Goal: Transaction & Acquisition: Purchase product/service

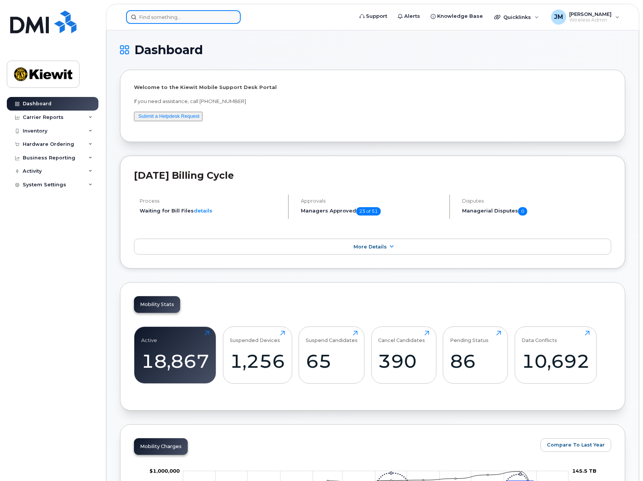
click at [164, 13] on input at bounding box center [183, 17] width 115 height 14
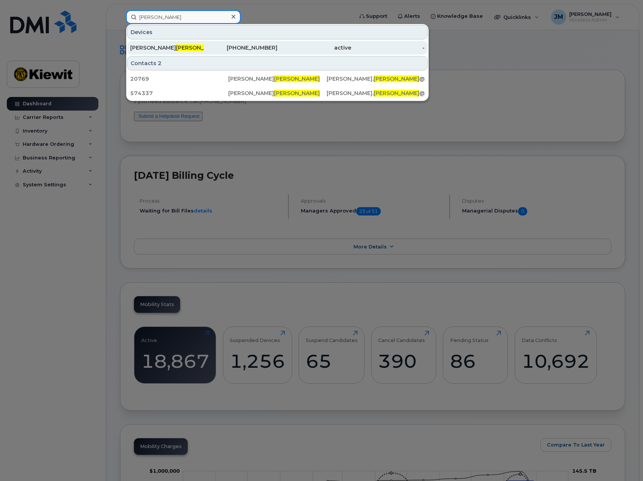
type input "tobaben"
click at [176, 47] on span "Tobaben" at bounding box center [199, 47] width 46 height 7
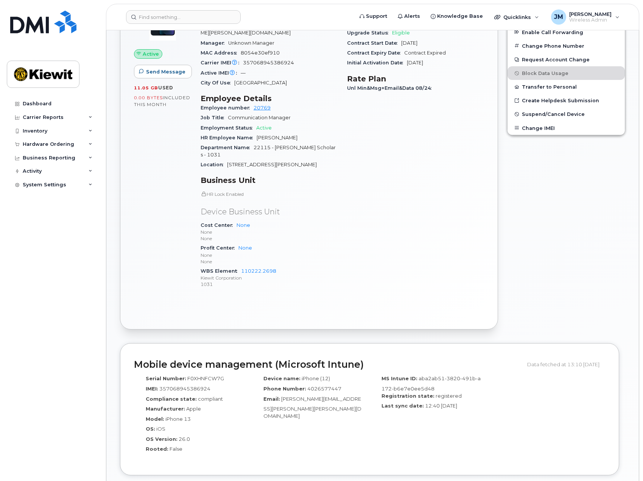
scroll to position [76, 0]
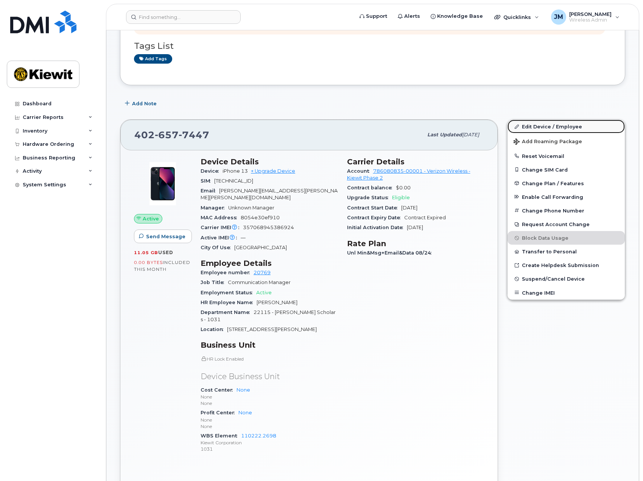
click at [541, 125] on link "Edit Device / Employee" at bounding box center [566, 127] width 117 height 14
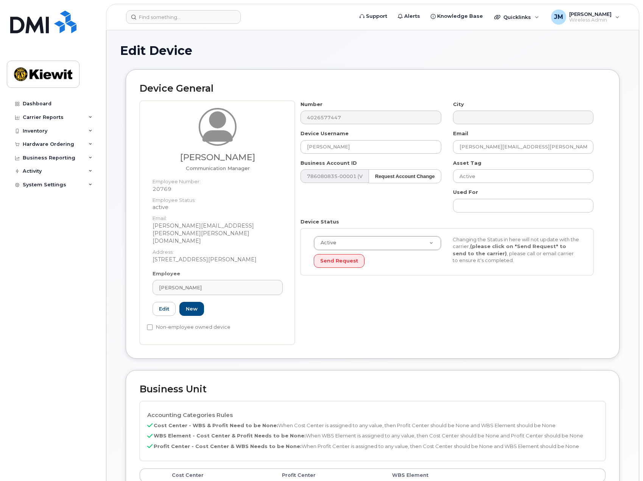
scroll to position [297, 0]
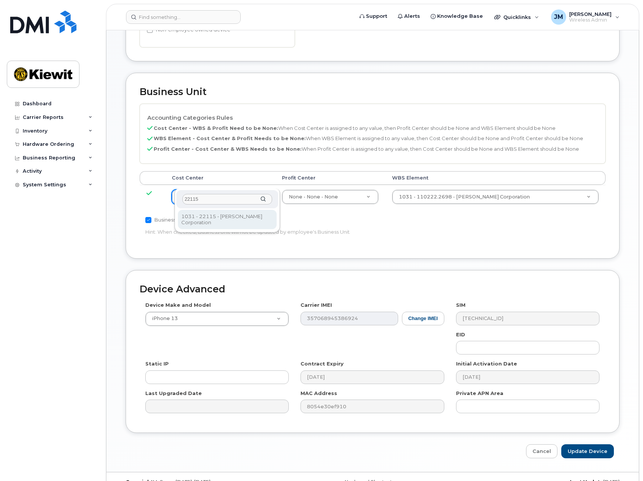
type input "22115"
type input "30348347"
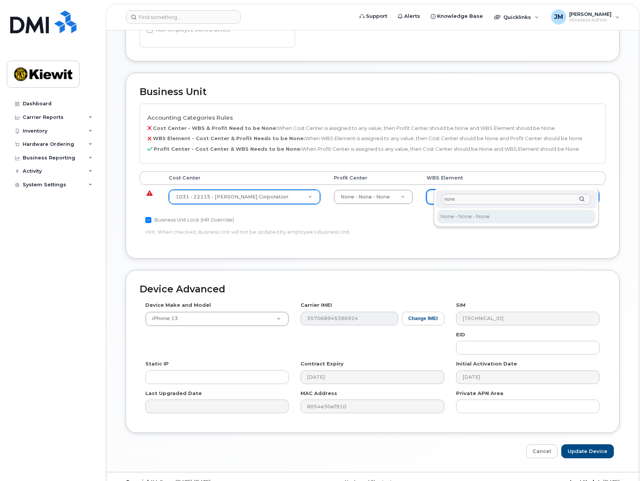
type input "none"
type input "29699477"
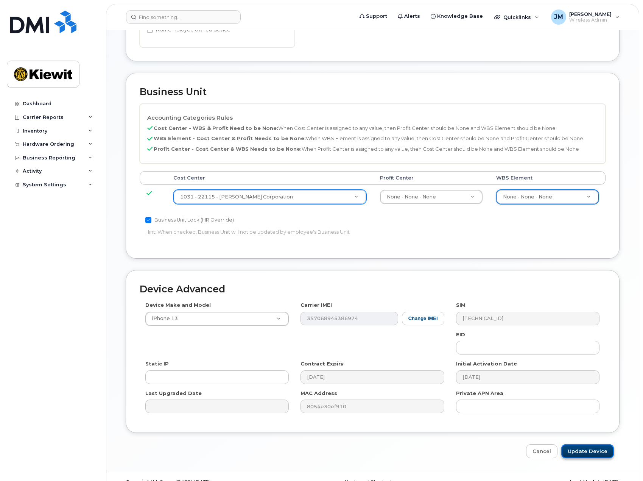
click at [590, 444] on input "Update Device" at bounding box center [588, 451] width 53 height 14
type input "Saving..."
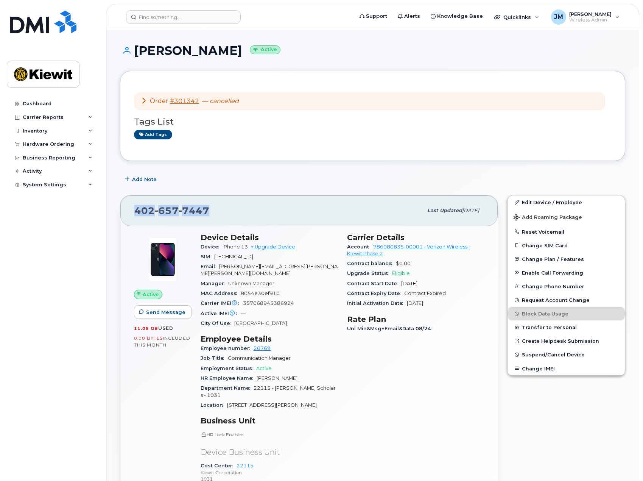
drag, startPoint x: 208, startPoint y: 211, endPoint x: 136, endPoint y: 210, distance: 72.0
click at [136, 210] on span "402 657 7447" at bounding box center [171, 210] width 75 height 11
copy span "402 657 7447"
click at [44, 142] on div "Hardware Ordering" at bounding box center [49, 144] width 52 height 6
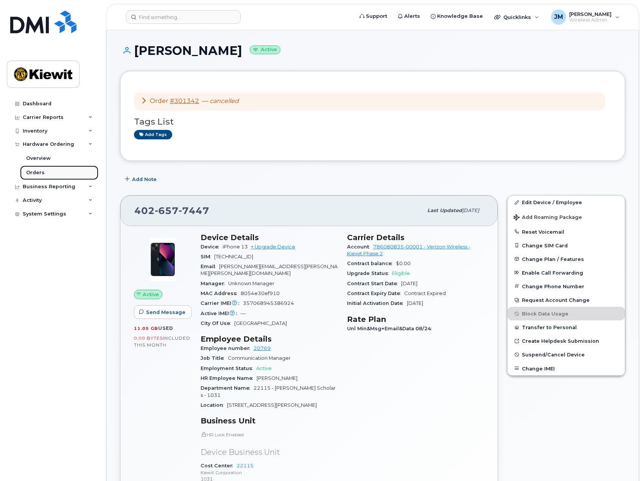
click at [42, 170] on div "Orders" at bounding box center [35, 172] width 19 height 7
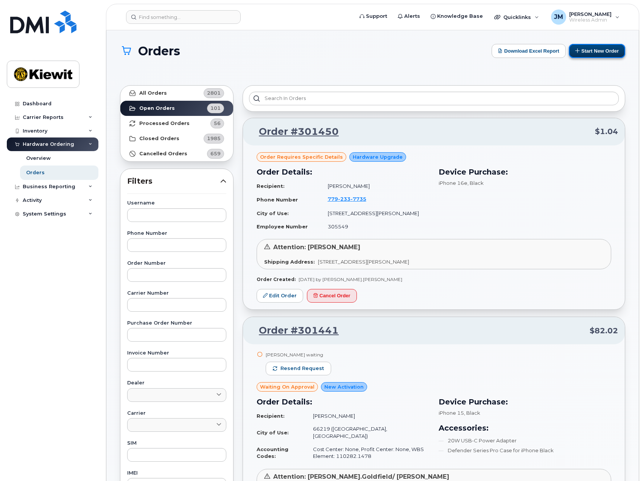
click at [608, 54] on button "Start New Order" at bounding box center [597, 51] width 56 height 14
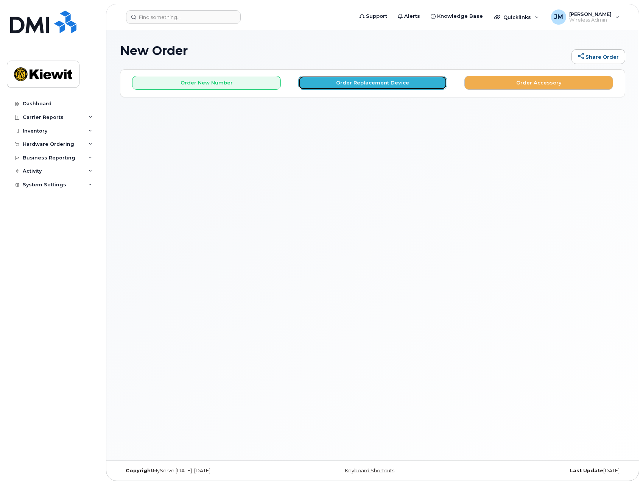
click at [367, 79] on button "Order Replacement Device" at bounding box center [372, 83] width 149 height 14
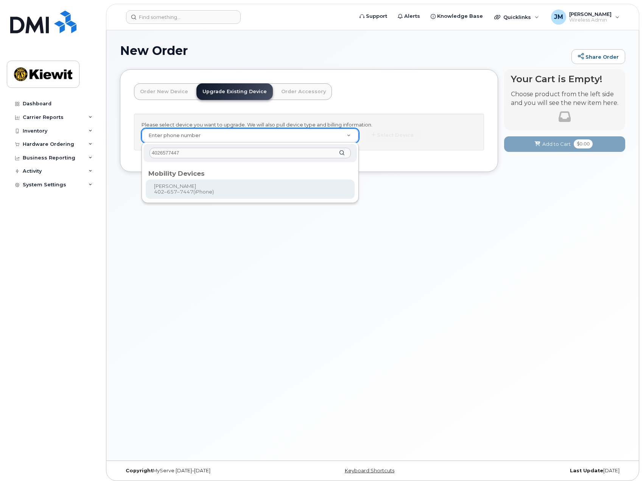
type input "4026577447"
type input "1167745"
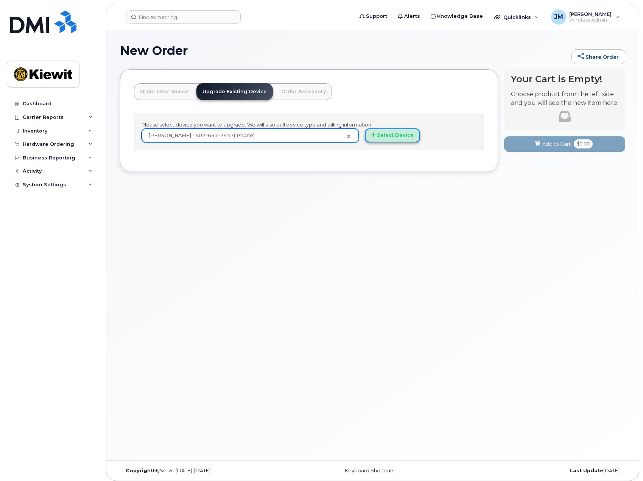
click at [382, 135] on button "Select Device" at bounding box center [392, 135] width 55 height 14
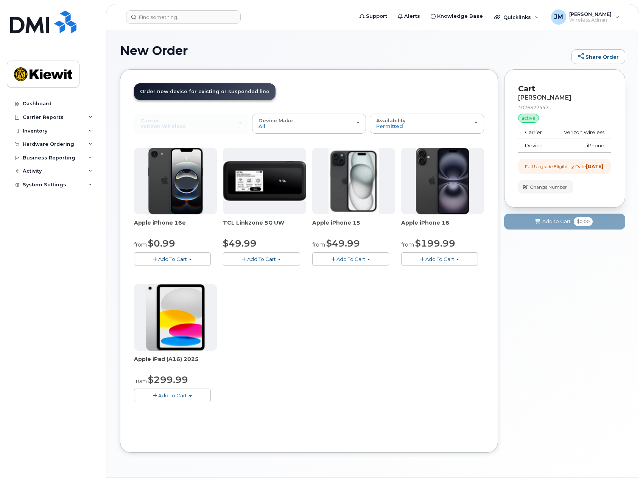
click at [172, 260] on span "Add To Cart" at bounding box center [172, 259] width 29 height 6
click at [173, 272] on link "$0.99 - 2 Year Upgrade (128GB)" at bounding box center [183, 273] width 95 height 9
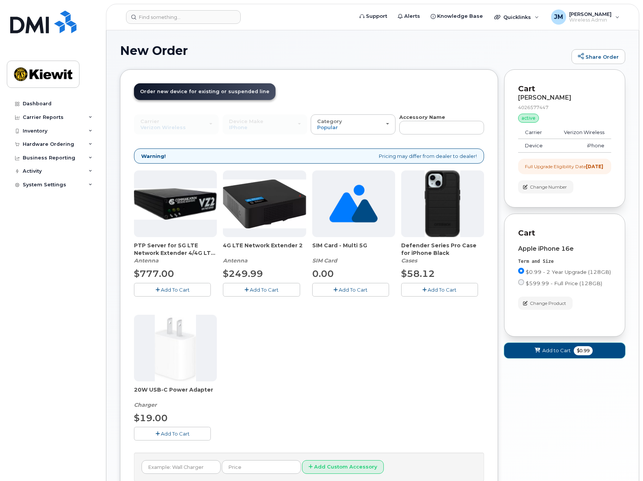
click at [553, 354] on span "Add to Cart" at bounding box center [557, 350] width 28 height 7
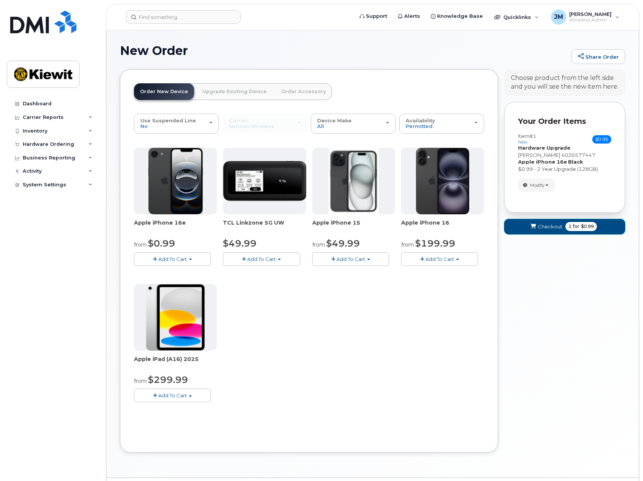
click at [554, 229] on span "Checkout" at bounding box center [550, 226] width 25 height 7
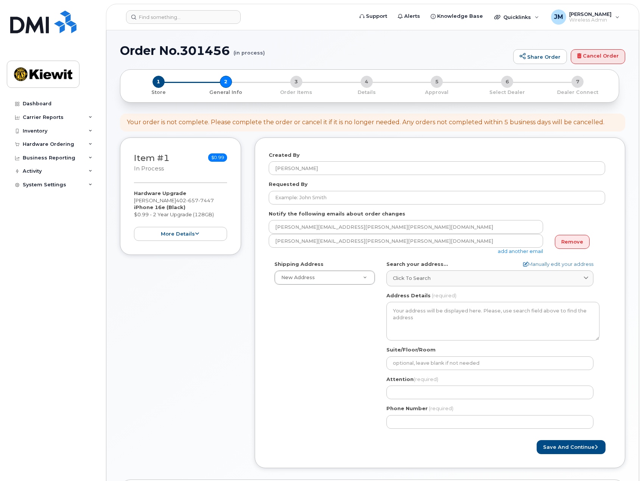
select select
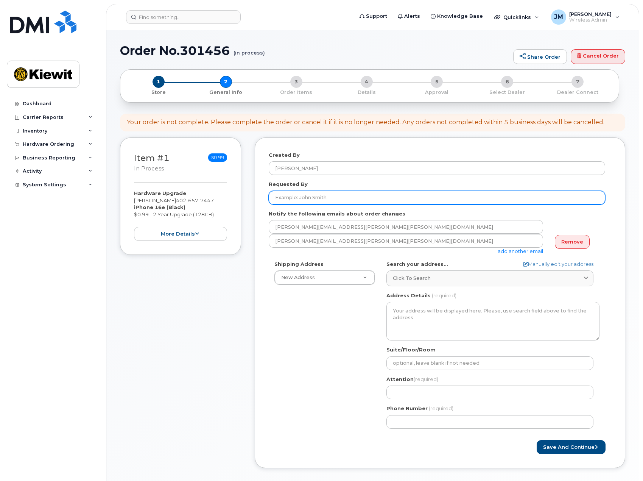
click at [306, 199] on input "Requested By" at bounding box center [437, 198] width 337 height 14
type input "Thad Tobaben"
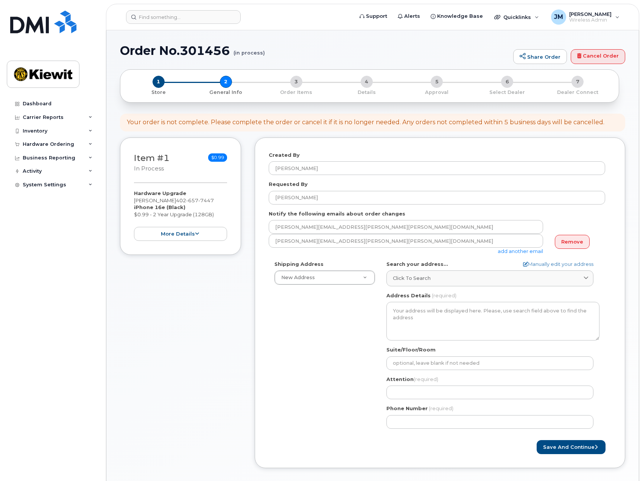
click at [303, 343] on div "Shipping Address New Address New Address 3709 Doolittle Plz 1550 Mike Fahey St …" at bounding box center [437, 348] width 337 height 174
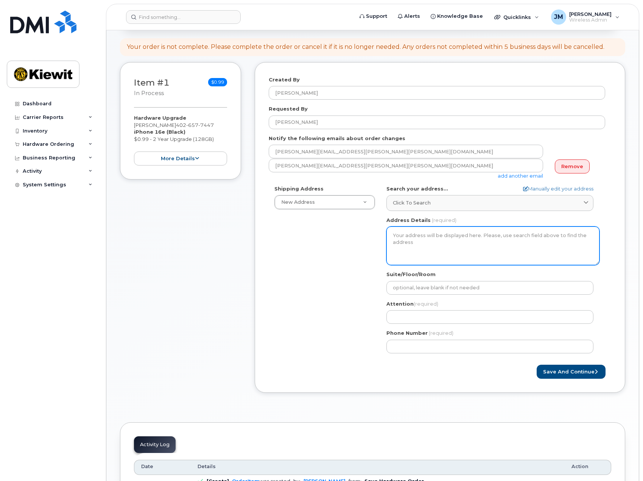
scroll to position [76, 0]
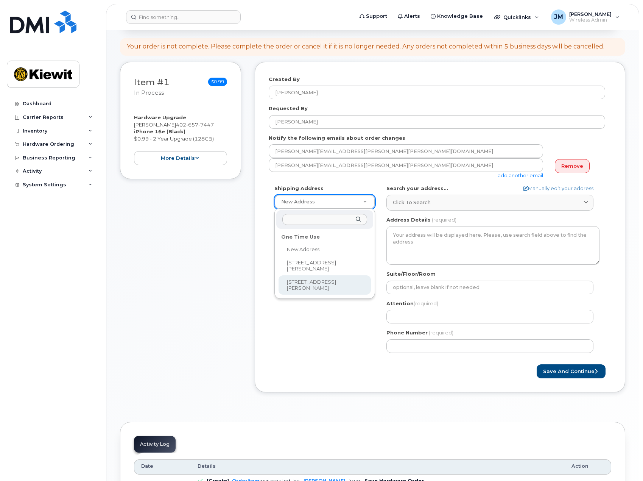
select select "1550 Mike Fahey St"
type textarea "1550 Mike Fahey St OMAHA NE 68102-4722 UNITED STATES"
type input "Johnny Crump"
type input "4029795640"
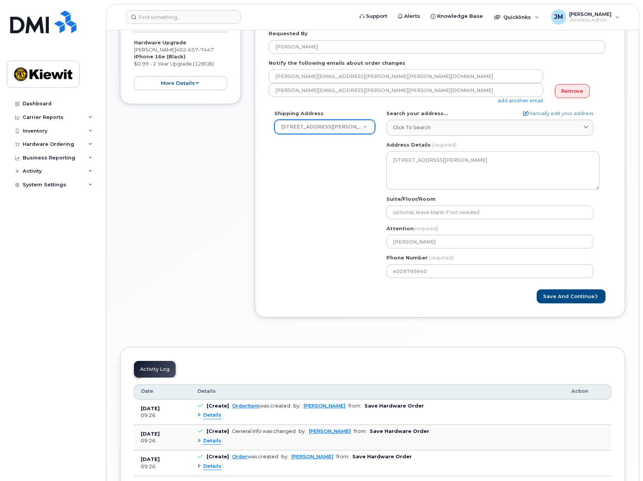
scroll to position [151, 0]
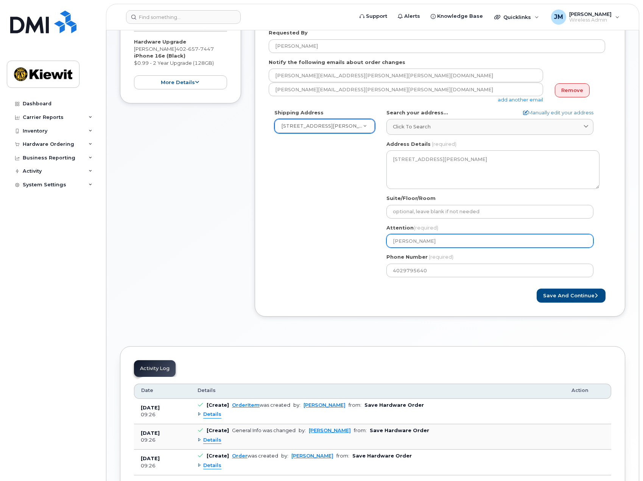
click at [415, 244] on input "Johnny Crump" at bounding box center [490, 241] width 207 height 14
select select
type input "T"
select select
type input "Th"
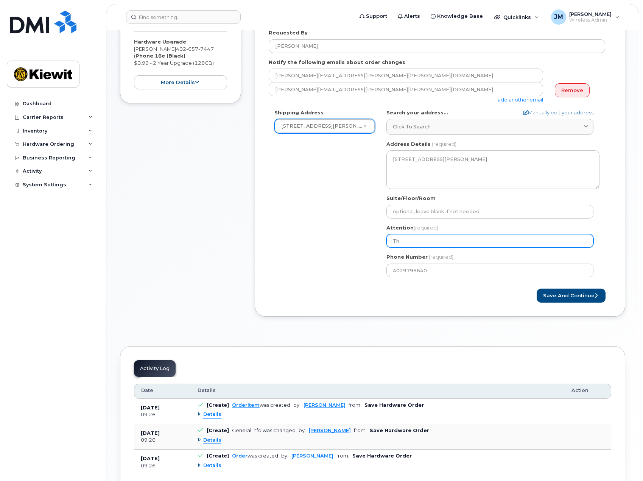
select select
type input "Tha"
select select
type input "Thad"
select select
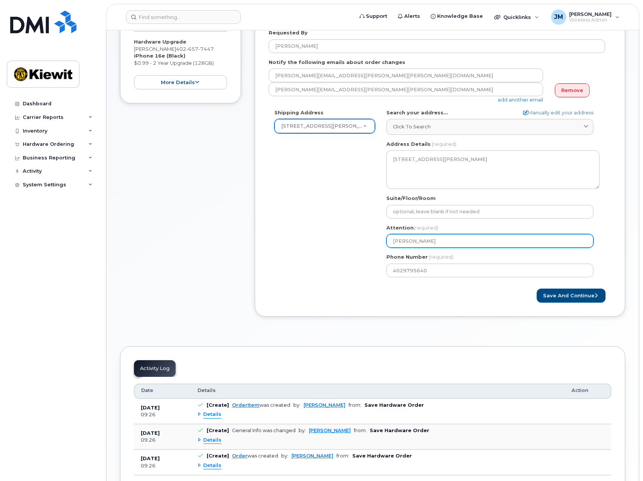
type input "Thad T"
select select
type input "Thad To"
select select
type input "Thad Tob"
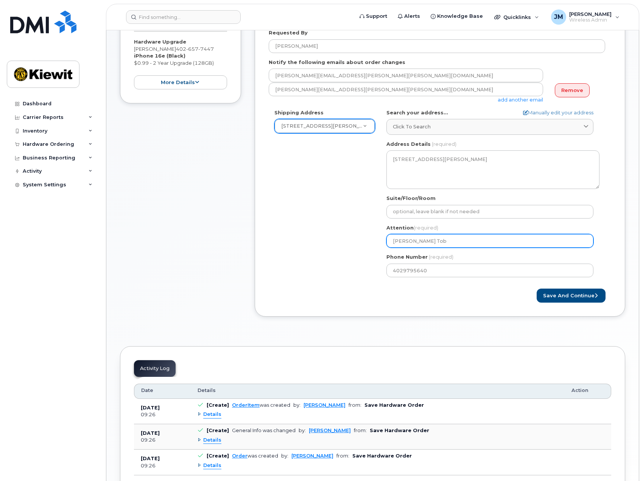
select select
type input "Thad Toba"
select select
type input "Thad Tobab"
select select
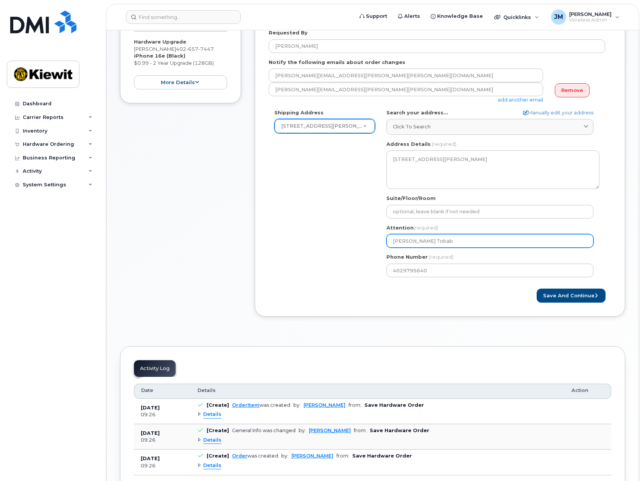
type input "Thad Tobabe"
select select
type input "Thad Tobaben"
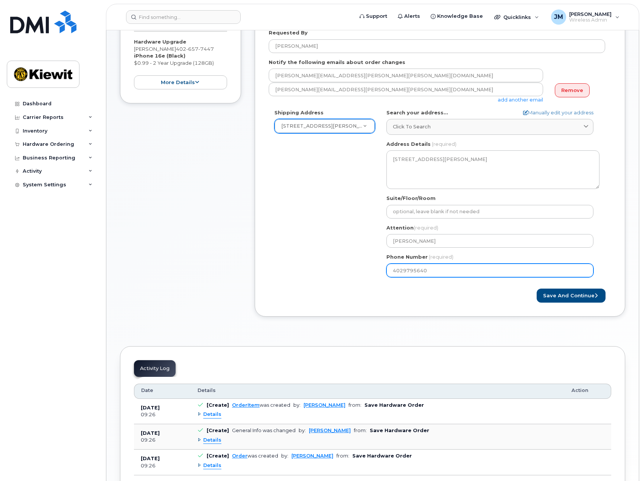
drag, startPoint x: 435, startPoint y: 270, endPoint x: 340, endPoint y: 272, distance: 94.7
click at [340, 272] on div "Shipping Address 1550 Mike Fahey St New Address 3709 Doolittle Plz 1550 Mike Fa…" at bounding box center [437, 196] width 337 height 174
paste input "6577447"
select select
type input "4026577447"
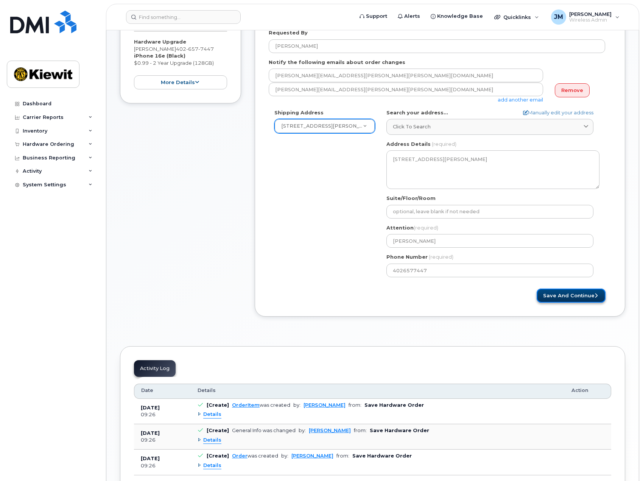
click at [565, 296] on button "Save and Continue" at bounding box center [571, 296] width 69 height 14
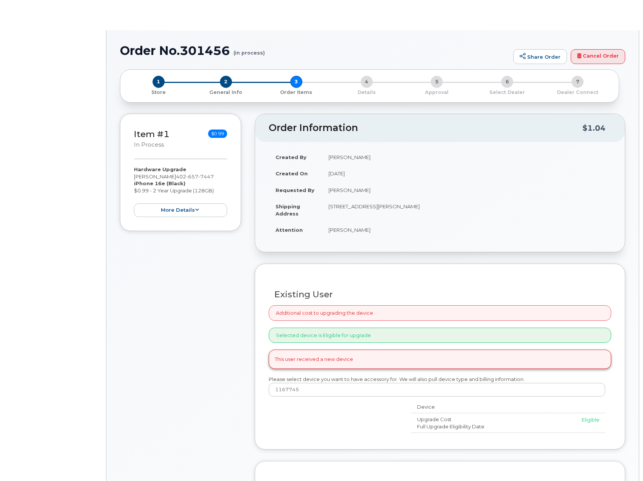
type input "[PERSON_NAME]"
radio input "true"
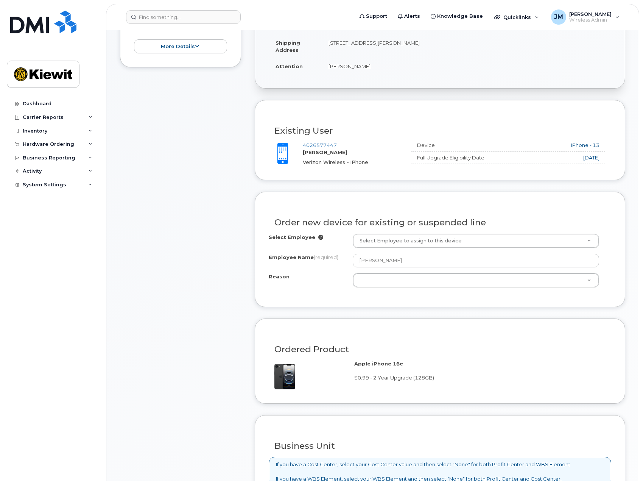
scroll to position [189, 0]
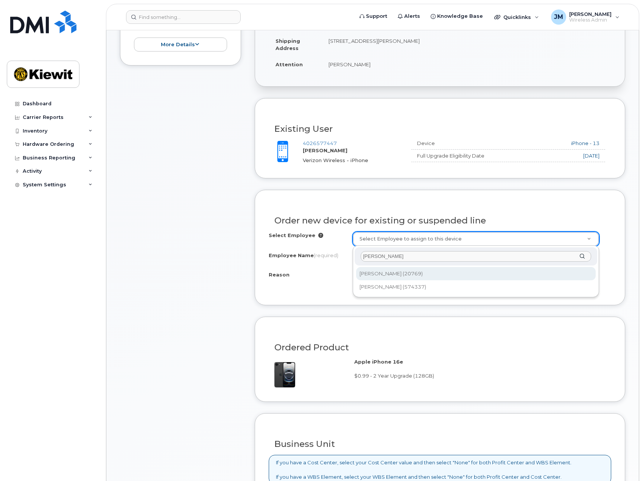
type input "[PERSON_NAME]"
type input "2145018"
type input "[PERSON_NAME]"
select select
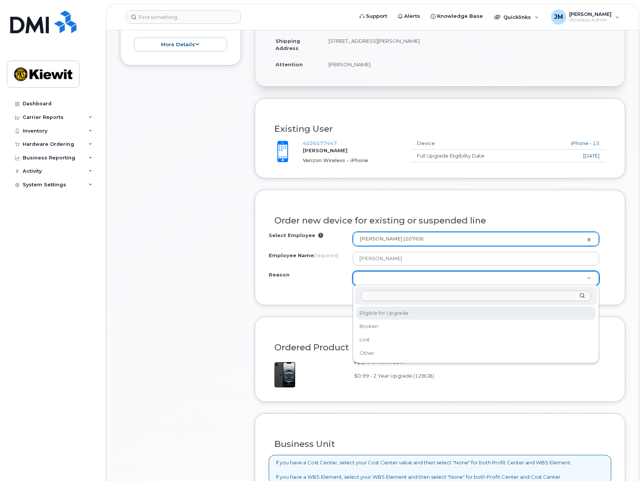
select select "eligible_for_upgrade"
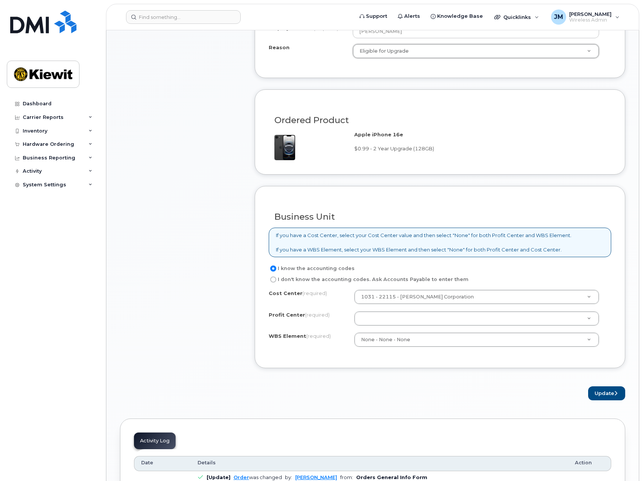
scroll to position [530, 0]
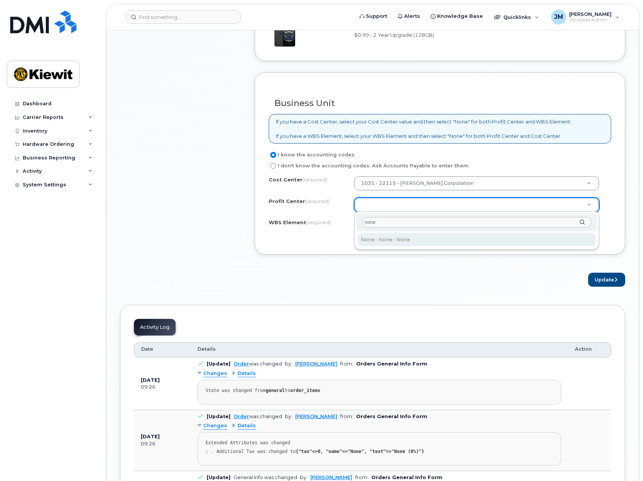
type input "none"
select select "None"
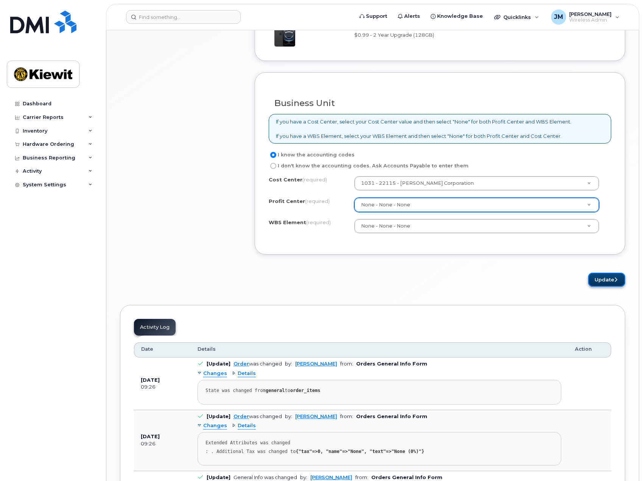
click at [607, 278] on button "Update" at bounding box center [607, 280] width 37 height 14
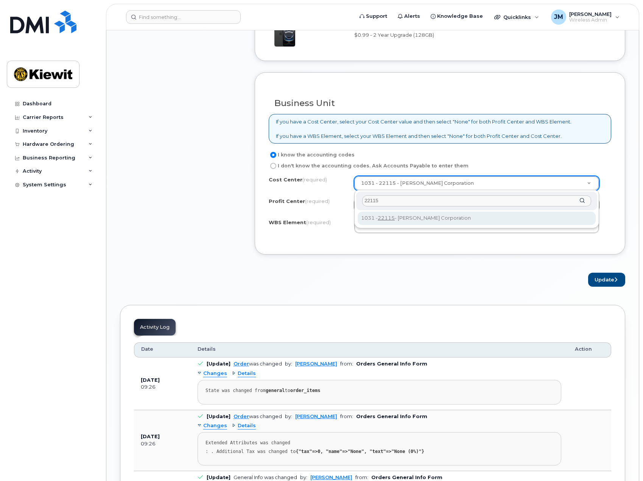
type input "22115"
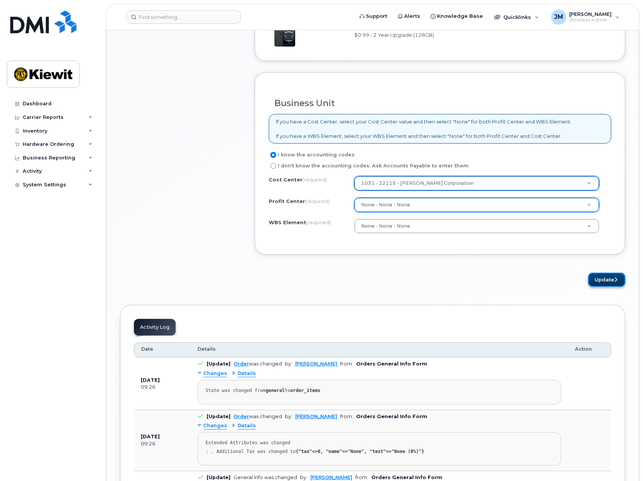
click at [621, 279] on button "Update" at bounding box center [607, 280] width 37 height 14
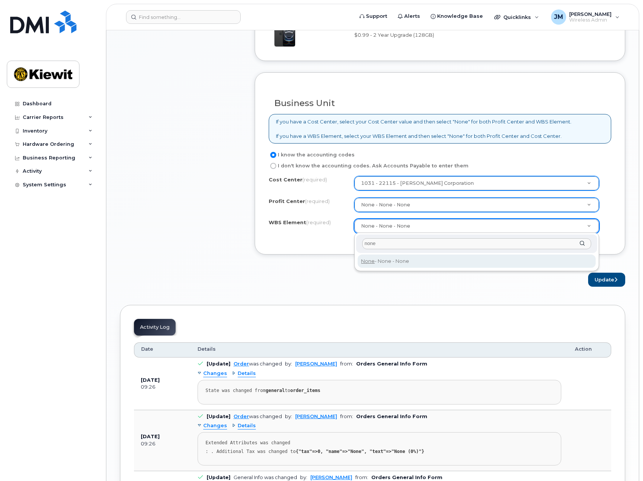
type input "none"
type input "None"
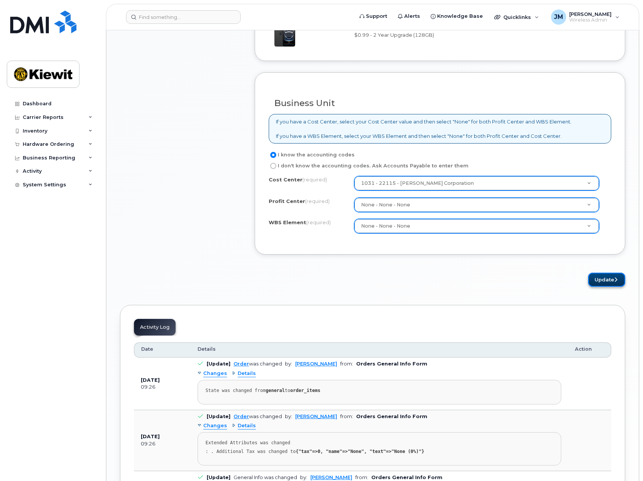
click at [614, 282] on button "Update" at bounding box center [607, 280] width 37 height 14
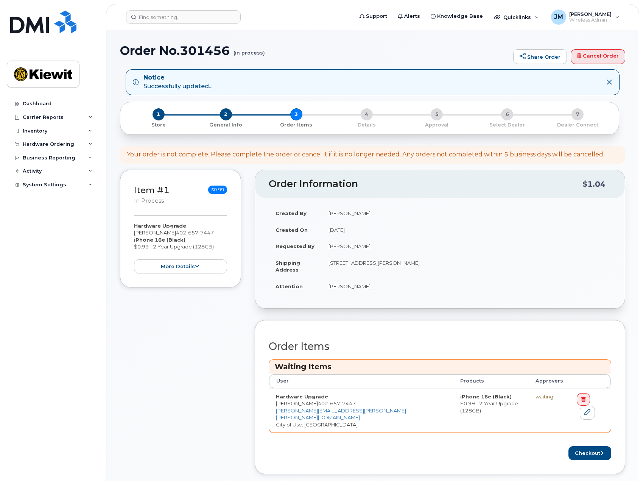
scroll to position [265, 0]
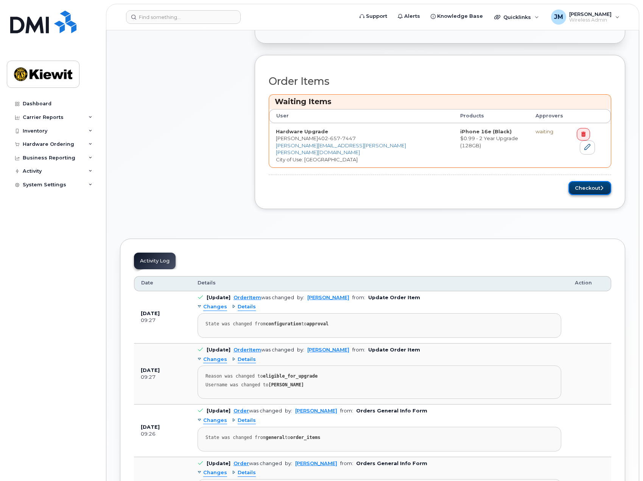
click at [587, 182] on button "Checkout" at bounding box center [590, 188] width 43 height 14
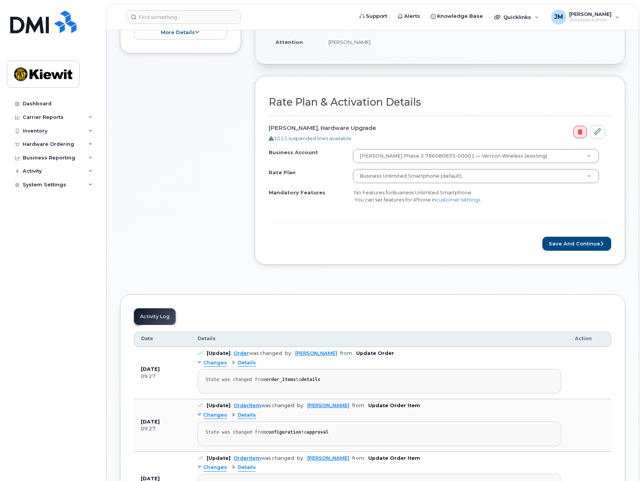
scroll to position [189, 0]
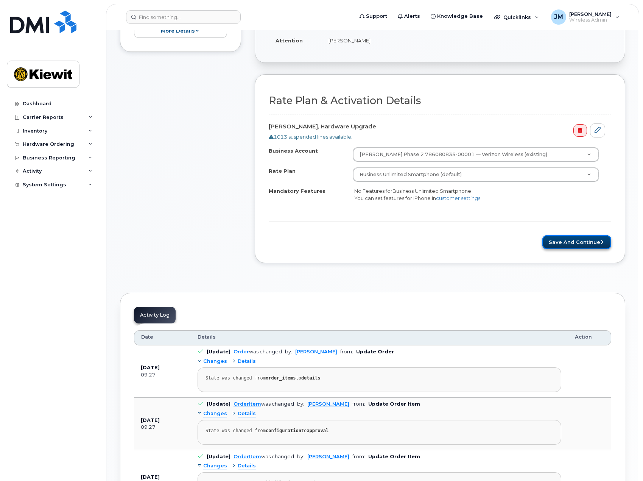
click at [570, 241] on button "Save and Continue" at bounding box center [577, 242] width 69 height 14
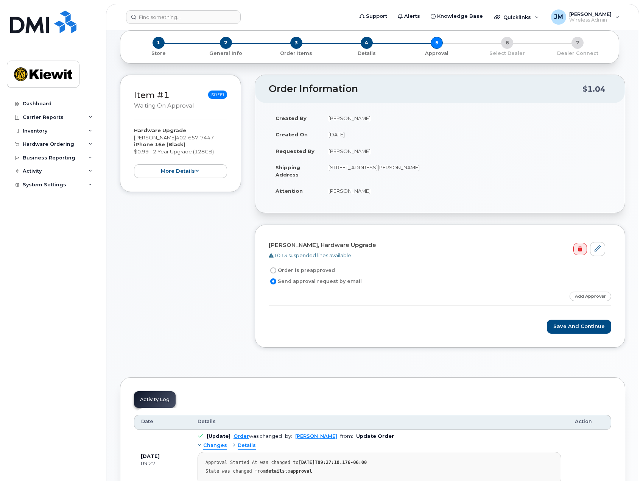
scroll to position [76, 0]
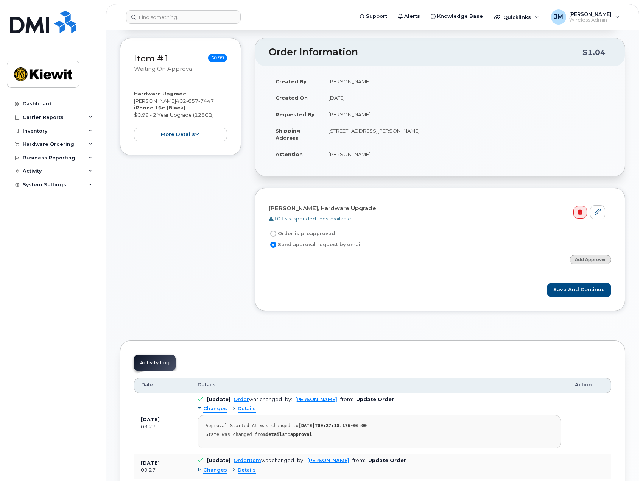
click at [590, 257] on link "Add Approver" at bounding box center [591, 259] width 42 height 9
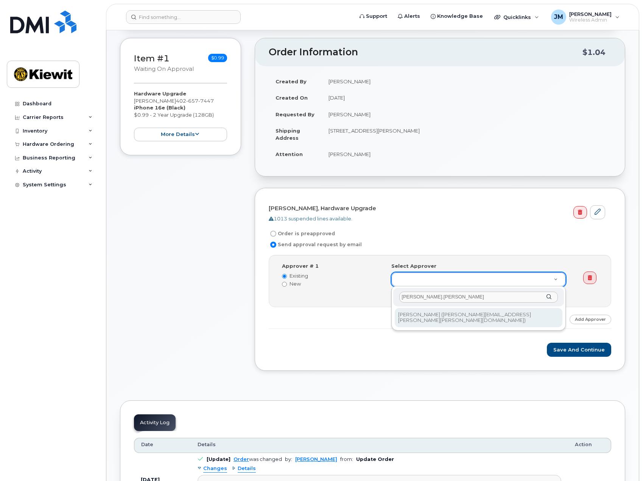
type input "dylan.loree"
type input "2167076"
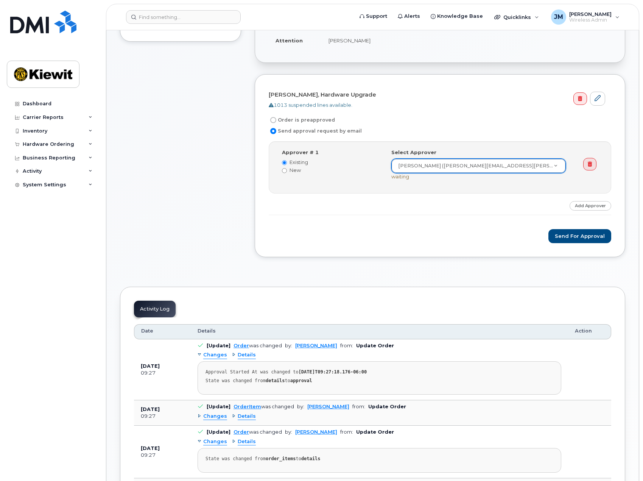
scroll to position [114, 0]
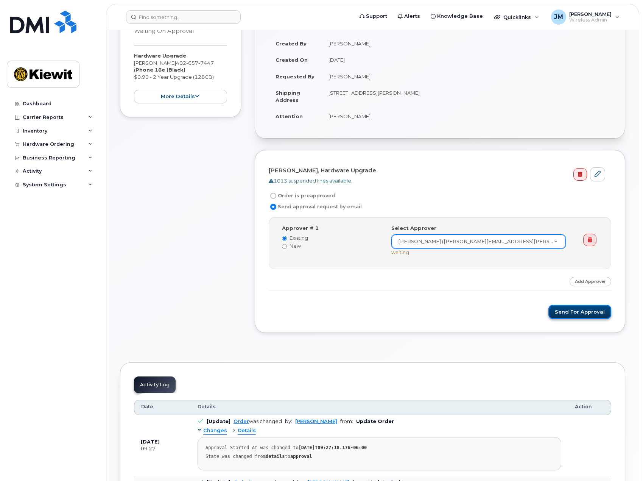
click at [594, 316] on button "Send for Approval" at bounding box center [580, 312] width 63 height 14
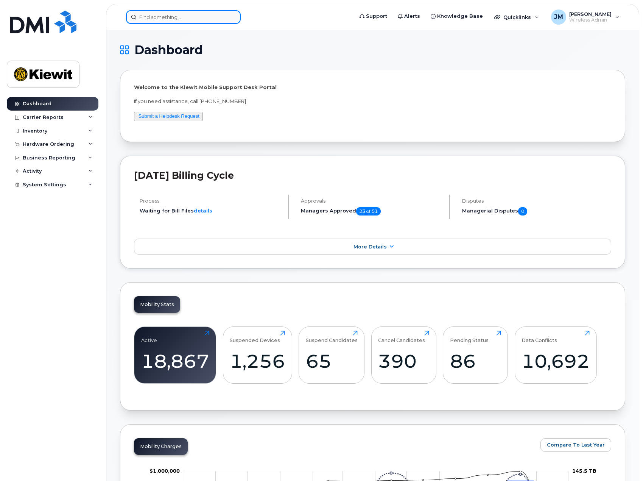
click at [194, 21] on input at bounding box center [183, 17] width 115 height 14
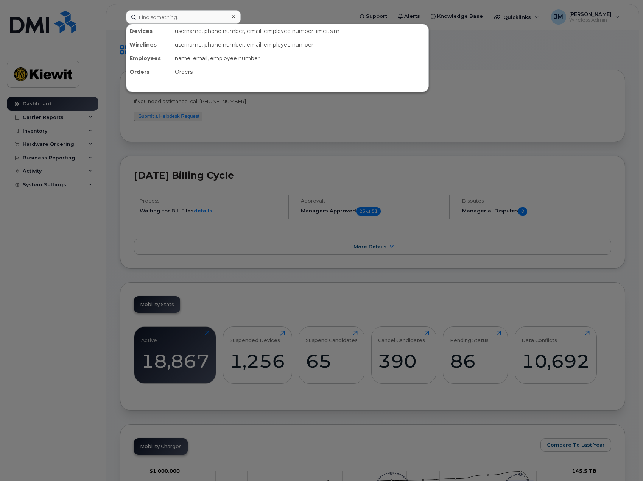
click at [39, 141] on div at bounding box center [321, 240] width 643 height 481
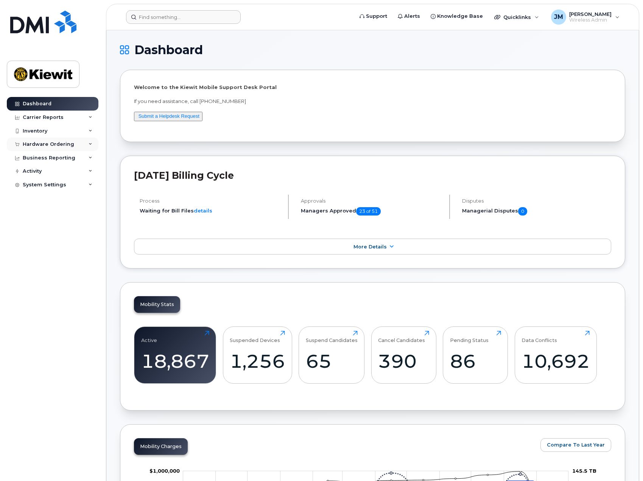
click at [47, 144] on div "Hardware Ordering" at bounding box center [49, 144] width 52 height 6
click at [42, 174] on div "Orders" at bounding box center [35, 172] width 19 height 7
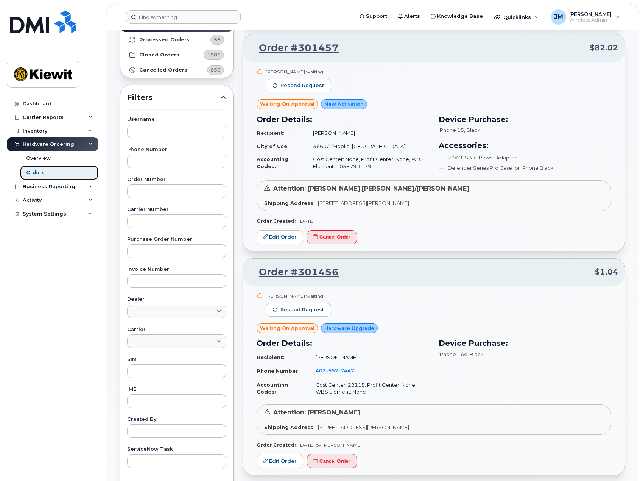
scroll to position [76, 0]
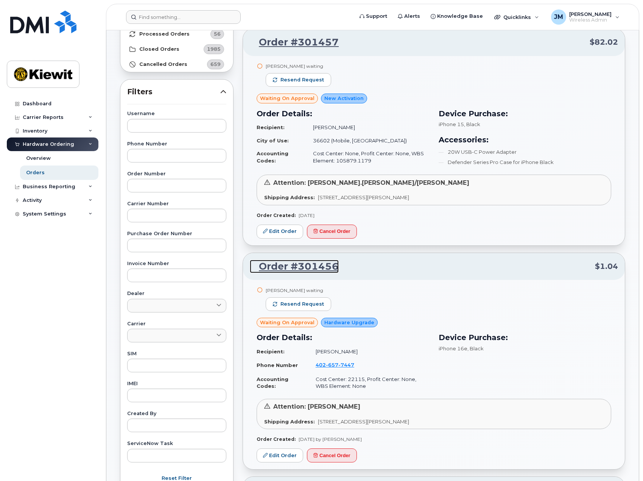
click at [326, 267] on link "Order #301456" at bounding box center [294, 267] width 89 height 14
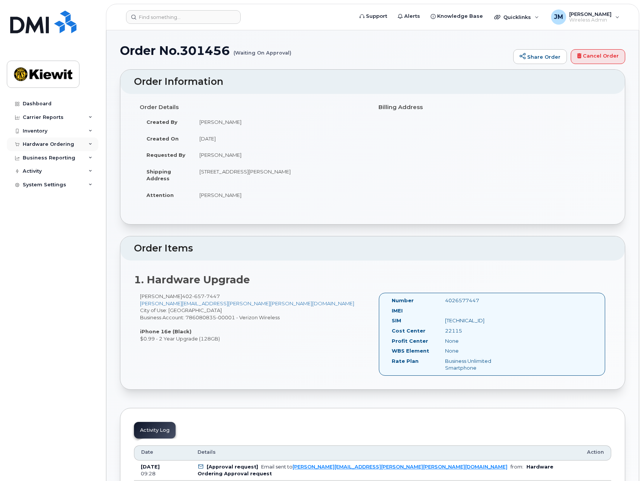
click at [37, 142] on div "Hardware Ordering" at bounding box center [49, 144] width 52 height 6
click at [35, 173] on div "Orders" at bounding box center [35, 172] width 19 height 7
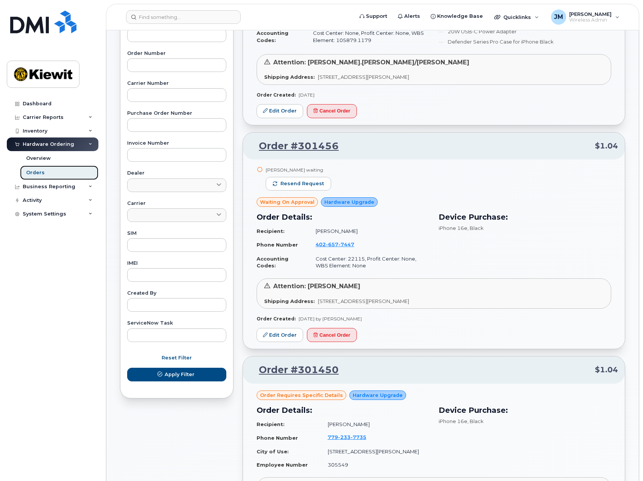
scroll to position [227, 0]
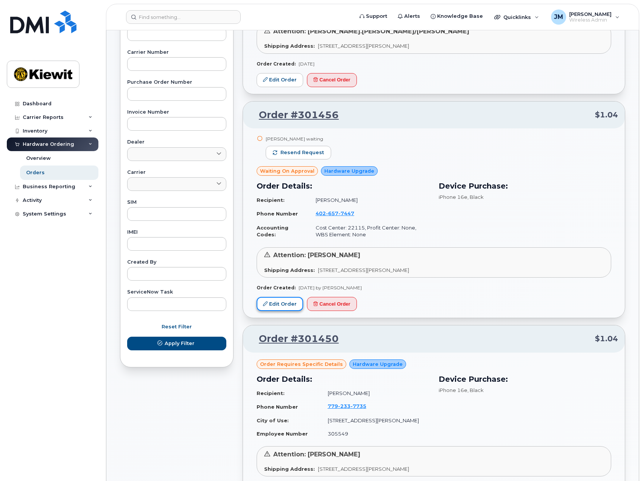
click at [294, 301] on link "Edit Order" at bounding box center [280, 304] width 47 height 14
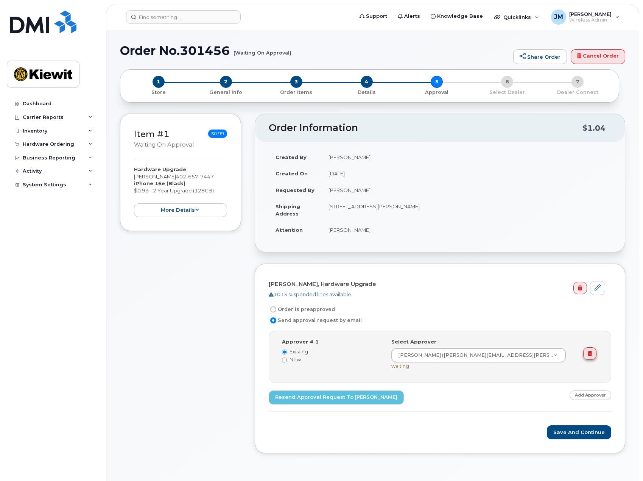
click at [587, 354] on link at bounding box center [590, 353] width 13 height 13
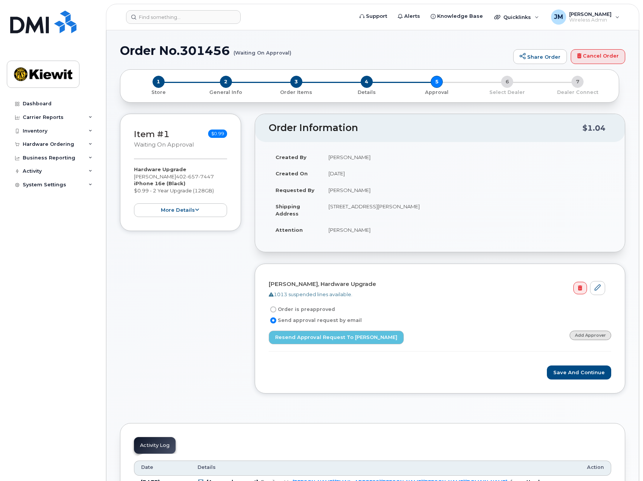
click at [597, 334] on link "Add Approver" at bounding box center [591, 335] width 42 height 9
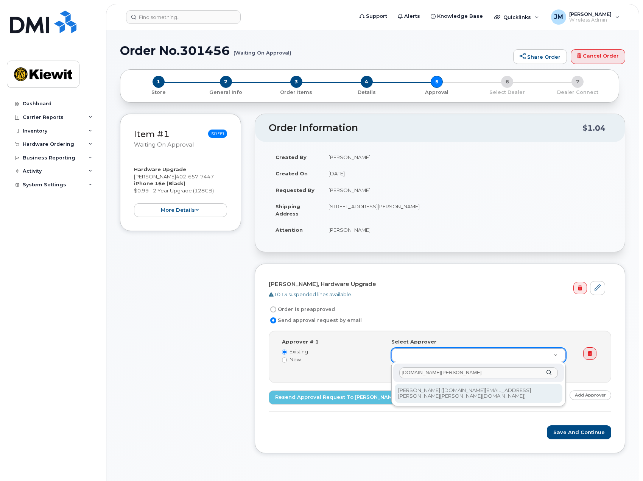
type input "[DOMAIN_NAME][PERSON_NAME]"
type input "2165813"
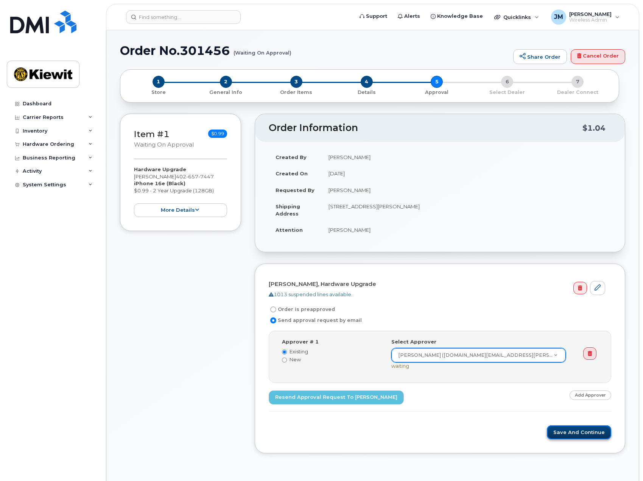
click at [582, 431] on button "Save and Continue" at bounding box center [579, 432] width 64 height 14
